Goal: Task Accomplishment & Management: Manage account settings

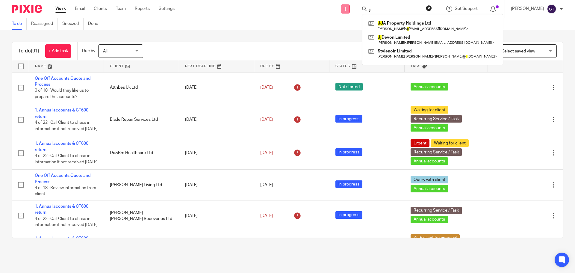
drag, startPoint x: 385, startPoint y: 7, endPoint x: 350, endPoint y: 6, distance: 35.1
click at [350, 6] on div "Send new email Create task Add client Request signature jj JJ A Property Holdin…" at bounding box center [380, 9] width 392 height 18
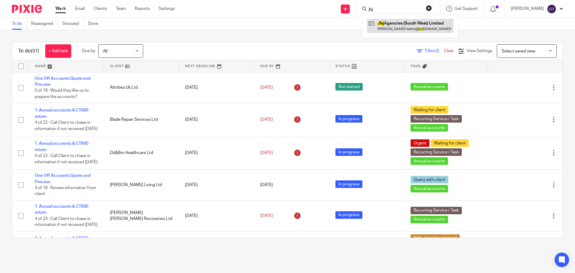
type input "jhj"
click at [409, 24] on link at bounding box center [410, 26] width 87 height 14
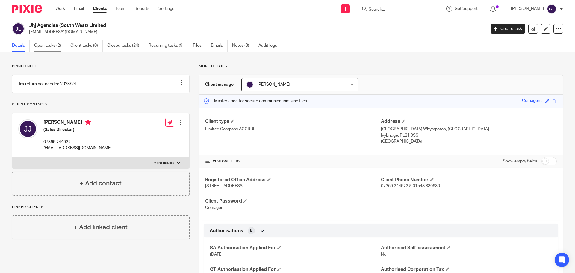
click at [50, 48] on link "Open tasks (2)" at bounding box center [50, 46] width 32 height 12
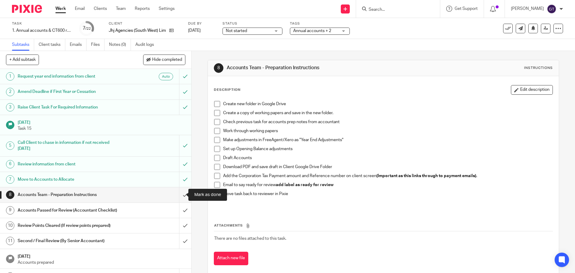
click at [179, 199] on input "submit" at bounding box center [95, 194] width 191 height 15
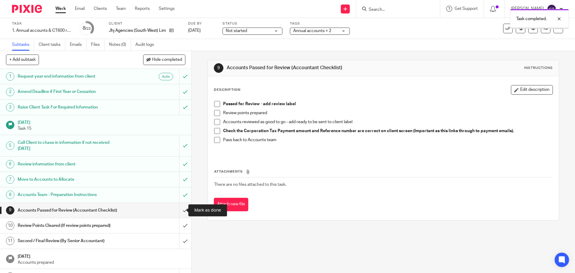
click at [180, 210] on input "submit" at bounding box center [95, 210] width 191 height 15
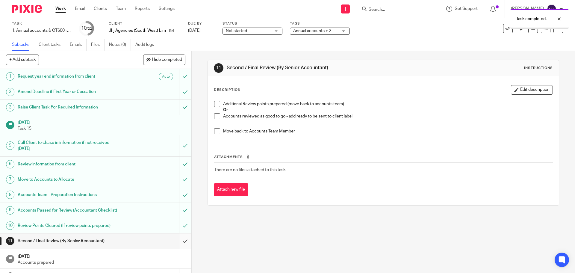
click at [179, 233] on input "submit" at bounding box center [95, 240] width 191 height 15
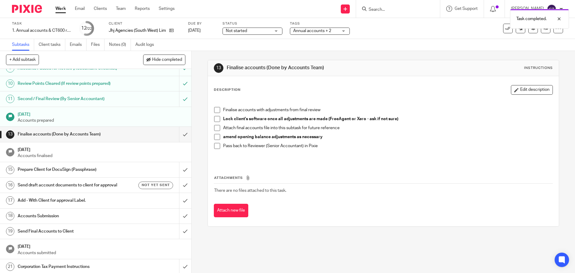
scroll to position [150, 0]
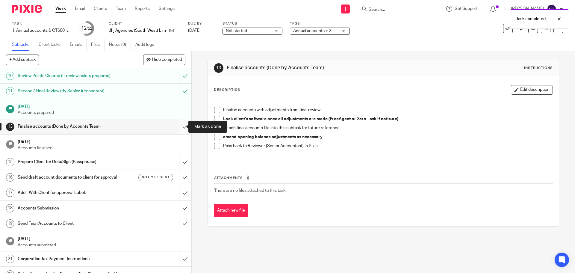
click at [180, 126] on input "submit" at bounding box center [95, 126] width 191 height 15
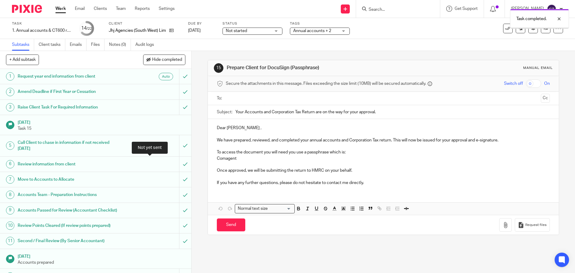
scroll to position [171, 0]
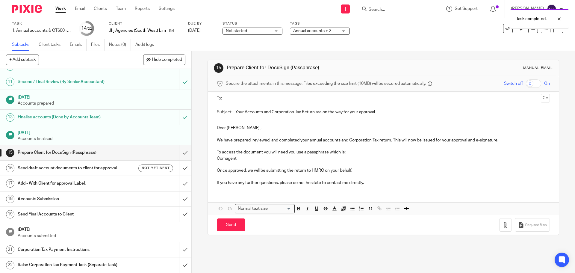
click at [263, 98] on input "text" at bounding box center [383, 98] width 310 height 7
click at [235, 129] on p "Dear John ," at bounding box center [383, 129] width 333 height 6
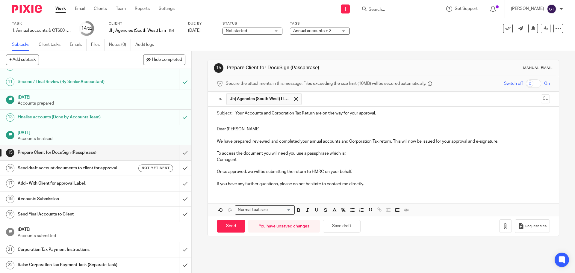
click at [294, 153] on p "To access the document you will need you use a passphrase which is:" at bounding box center [383, 153] width 333 height 6
click at [259, 184] on p "If you have any further questions, please do not hesitate to contact me directl…" at bounding box center [383, 184] width 333 height 6
click at [229, 226] on input "Send" at bounding box center [231, 226] width 28 height 13
type input "Sent"
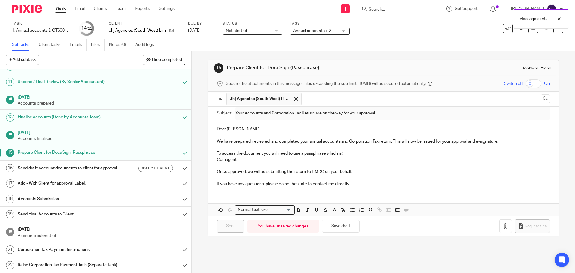
click at [93, 164] on h1 "Send draft account documents to client for approval" at bounding box center [70, 168] width 104 height 9
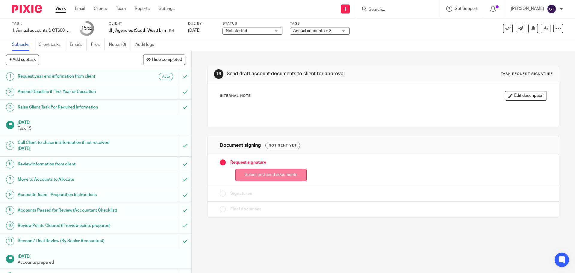
click at [274, 175] on button "Select and send documents" at bounding box center [270, 175] width 71 height 13
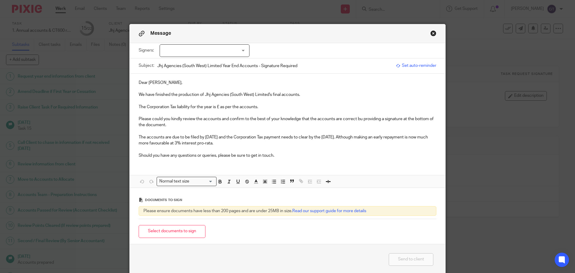
click at [212, 52] on div at bounding box center [205, 50] width 90 height 13
click at [180, 63] on span "John Henry Janes" at bounding box center [184, 63] width 33 height 4
checkbox input "true"
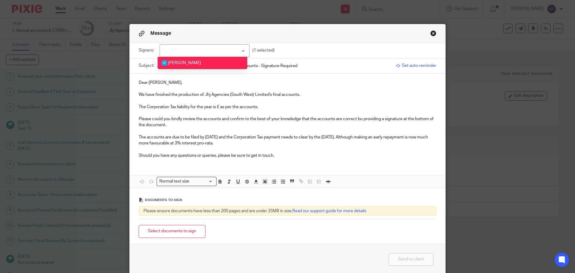
click at [218, 106] on p "The Corporation Tax liability for the year is £ as per the accounts." at bounding box center [288, 107] width 298 height 6
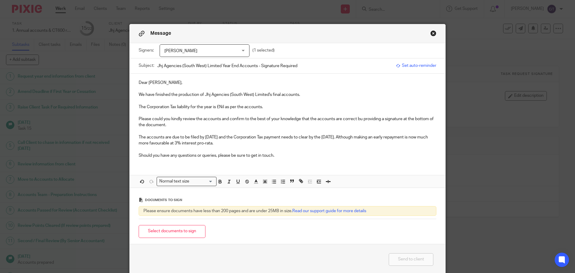
drag, startPoint x: 254, startPoint y: 143, endPoint x: 109, endPoint y: 137, distance: 145.7
click at [109, 137] on div "Message Signers: John Henry Janes John Henry Janes (1 selected) Subject: Jhj Ag…" at bounding box center [287, 136] width 575 height 273
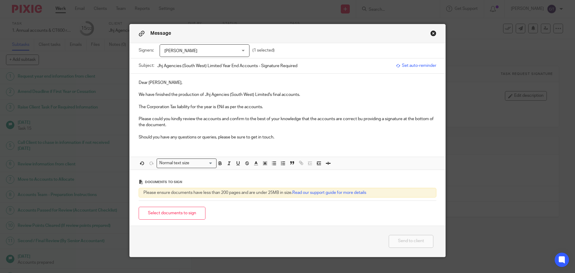
click at [361, 119] on p "Please could you kindly review the accounts and confirm to the best of your kno…" at bounding box center [288, 122] width 298 height 12
click at [179, 212] on button "Select documents to sign" at bounding box center [172, 213] width 67 height 13
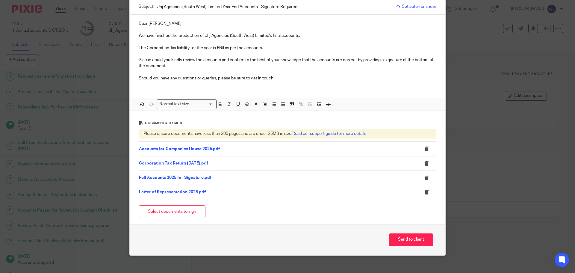
scroll to position [60, 0]
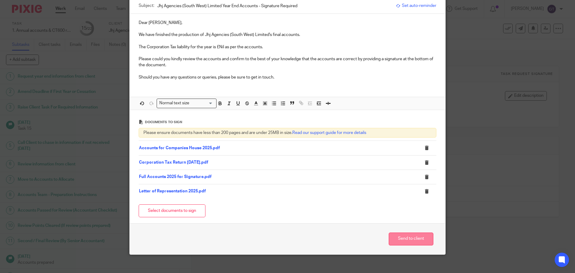
click at [411, 239] on button "Send to client" at bounding box center [411, 238] width 45 height 13
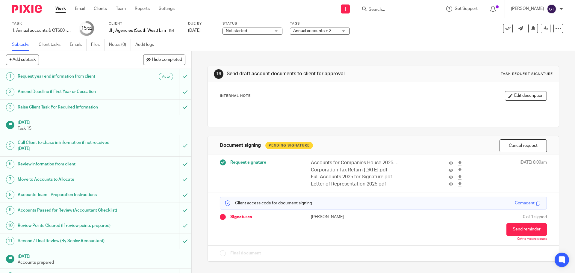
click at [308, 31] on span "Annual accounts + 2" at bounding box center [312, 31] width 38 height 4
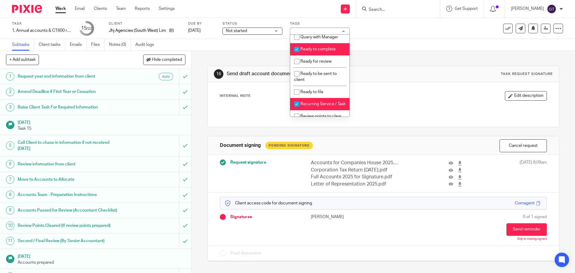
scroll to position [217, 0]
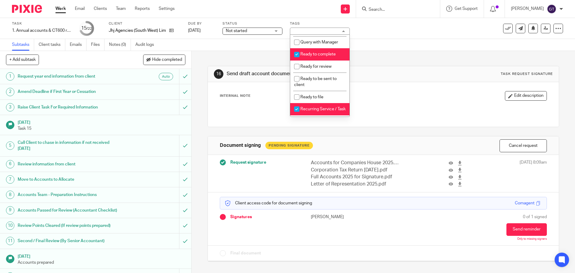
click at [333, 56] on span "Ready to complete" at bounding box center [317, 54] width 35 height 4
checkbox input "false"
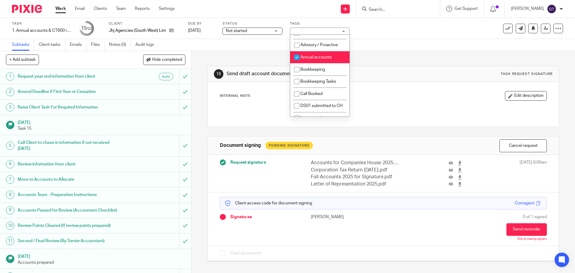
scroll to position [5, 0]
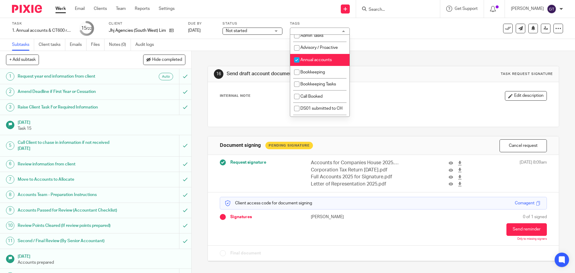
click at [378, 59] on div "16 Send draft account documents to client for approval Task request signature I…" at bounding box center [383, 159] width 351 height 217
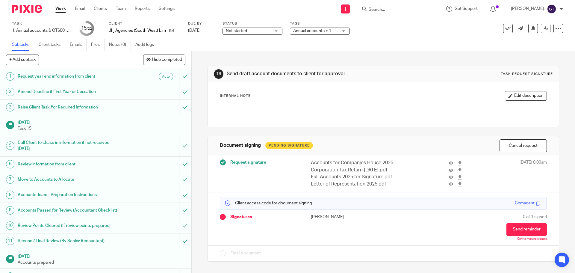
click at [197, 100] on div "16 Send draft account documents to client for approval Task request signature I…" at bounding box center [383, 162] width 383 height 222
click at [312, 31] on span "Annual accounts + 1" at bounding box center [312, 31] width 38 height 4
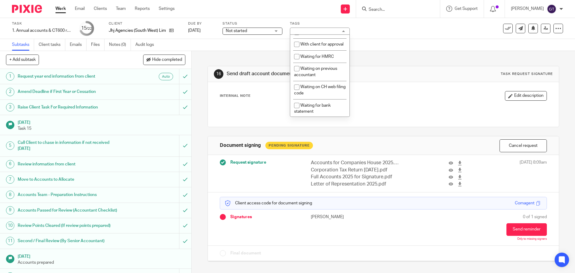
scroll to position [348, 0]
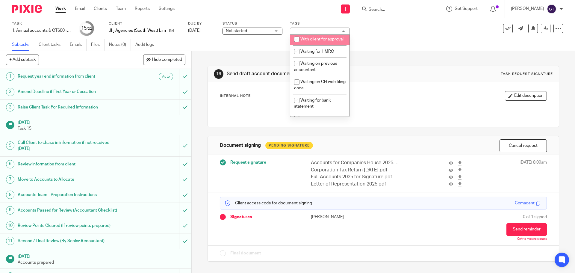
click at [318, 46] on li "With client for approval" at bounding box center [319, 39] width 59 height 12
checkbox input "true"
click at [243, 57] on div "16 Send draft account documents to client for approval Task request signature I…" at bounding box center [383, 159] width 351 height 217
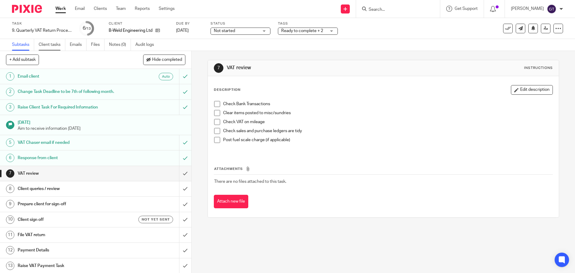
click at [49, 43] on link "Client tasks" at bounding box center [52, 45] width 27 height 12
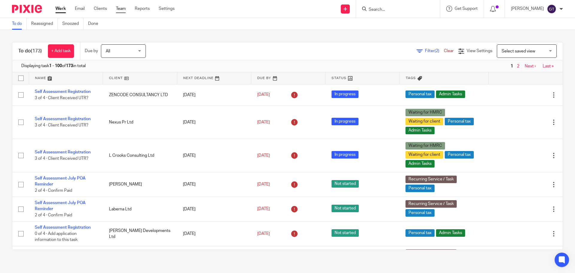
click at [123, 8] on link "Team" at bounding box center [121, 9] width 10 height 6
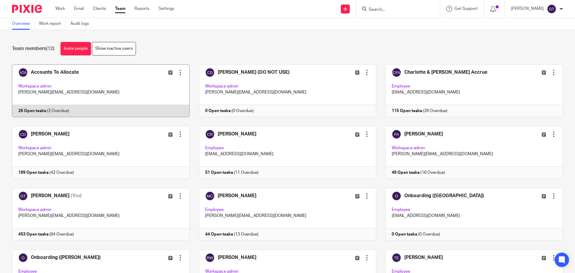
click at [57, 71] on link at bounding box center [96, 90] width 187 height 53
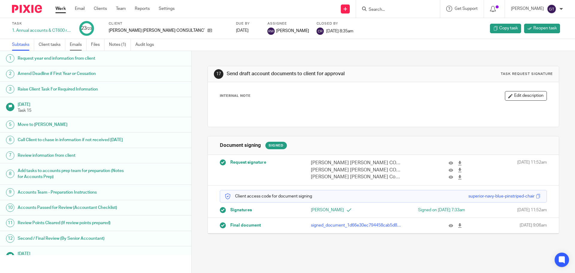
click at [78, 42] on link "Emails" at bounding box center [78, 45] width 17 height 12
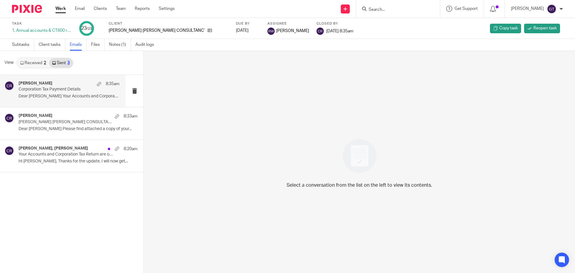
click at [56, 94] on p "Dear [PERSON_NAME] Your Accounts and Corporation Tax..." at bounding box center [69, 96] width 101 height 5
